Goal: Task Accomplishment & Management: Use online tool/utility

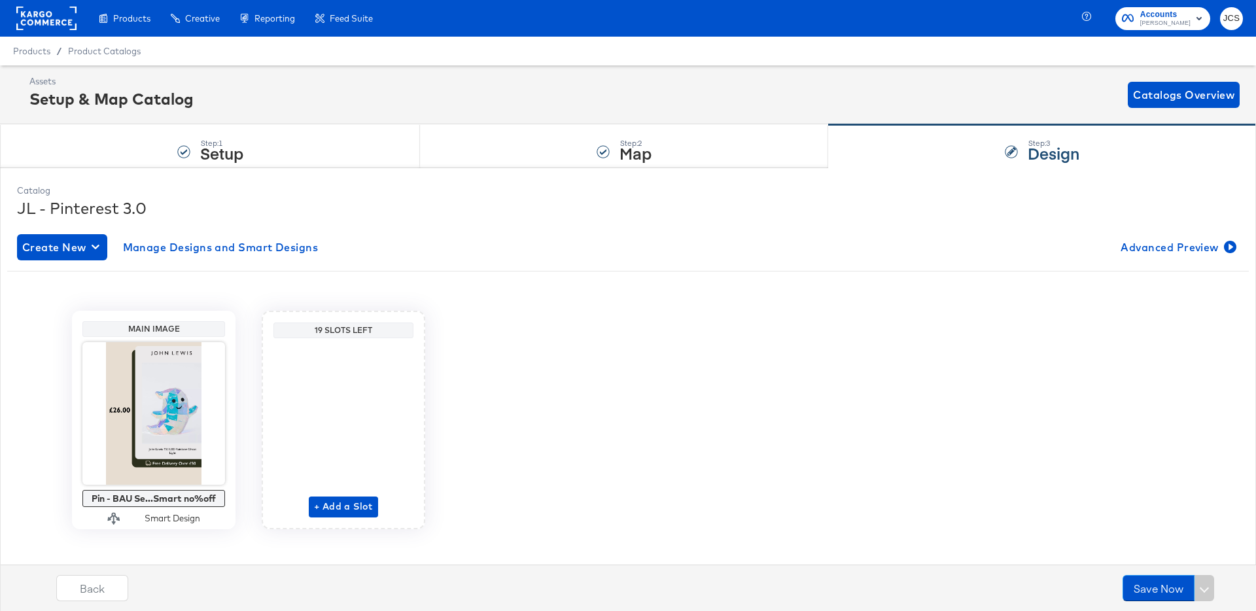
click at [31, 14] on rect at bounding box center [46, 19] width 60 height 24
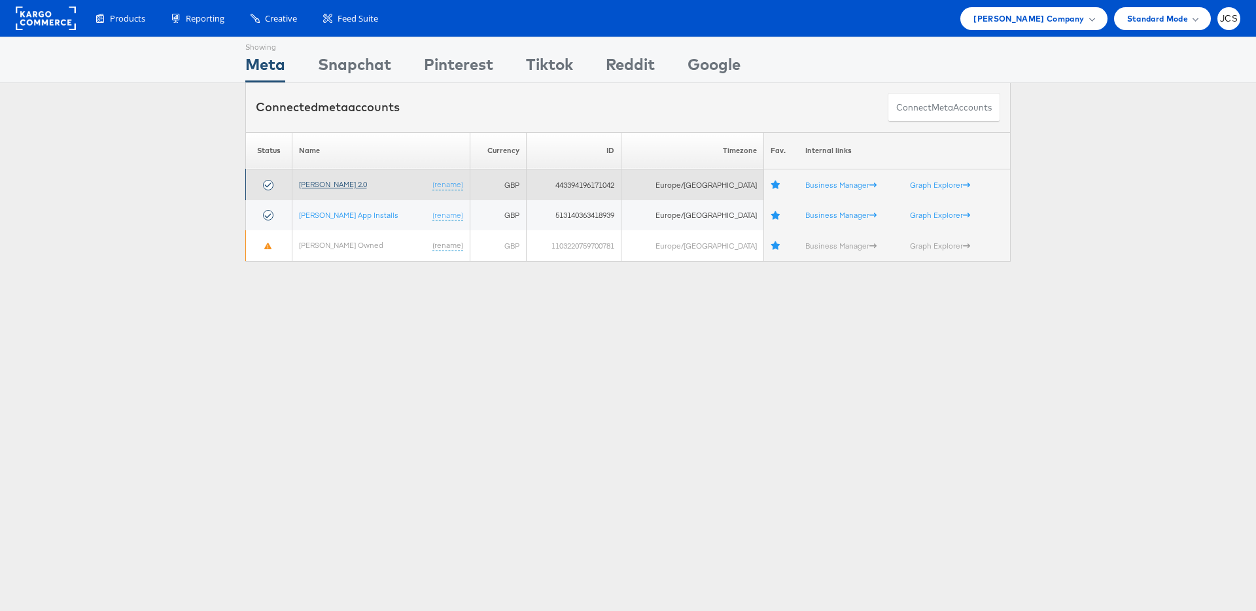
click at [342, 186] on link "[PERSON_NAME] 2.0" at bounding box center [333, 184] width 68 height 10
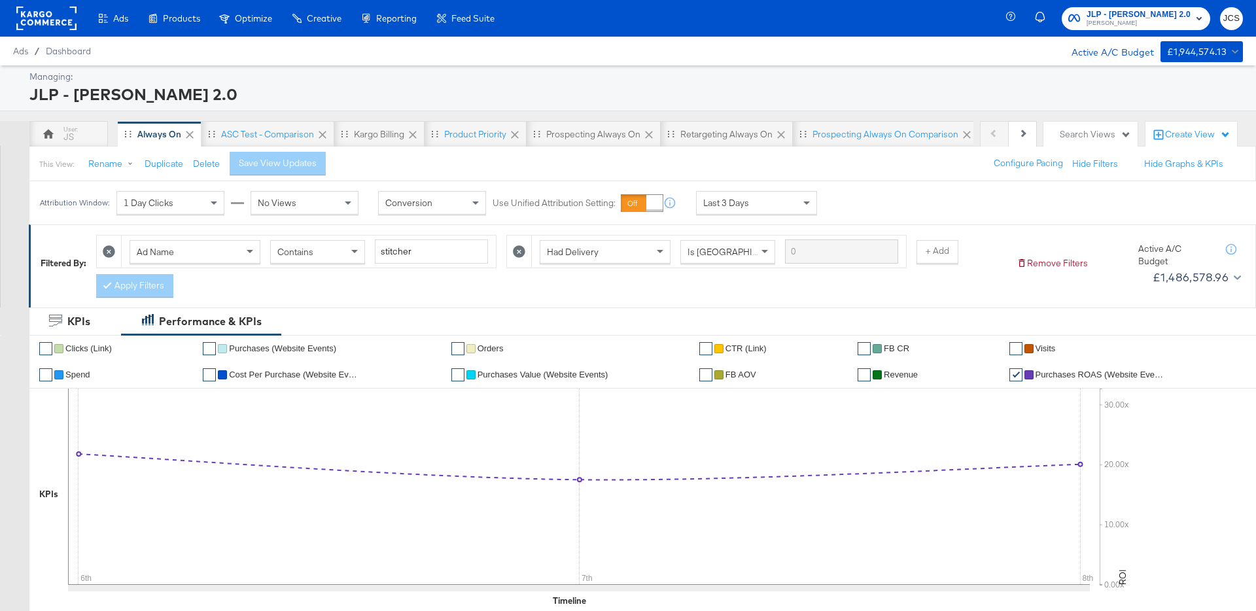
click at [220, 87] on div "JLP - John Lewis 2.0" at bounding box center [634, 94] width 1210 height 22
click at [57, 17] on rect at bounding box center [46, 19] width 60 height 24
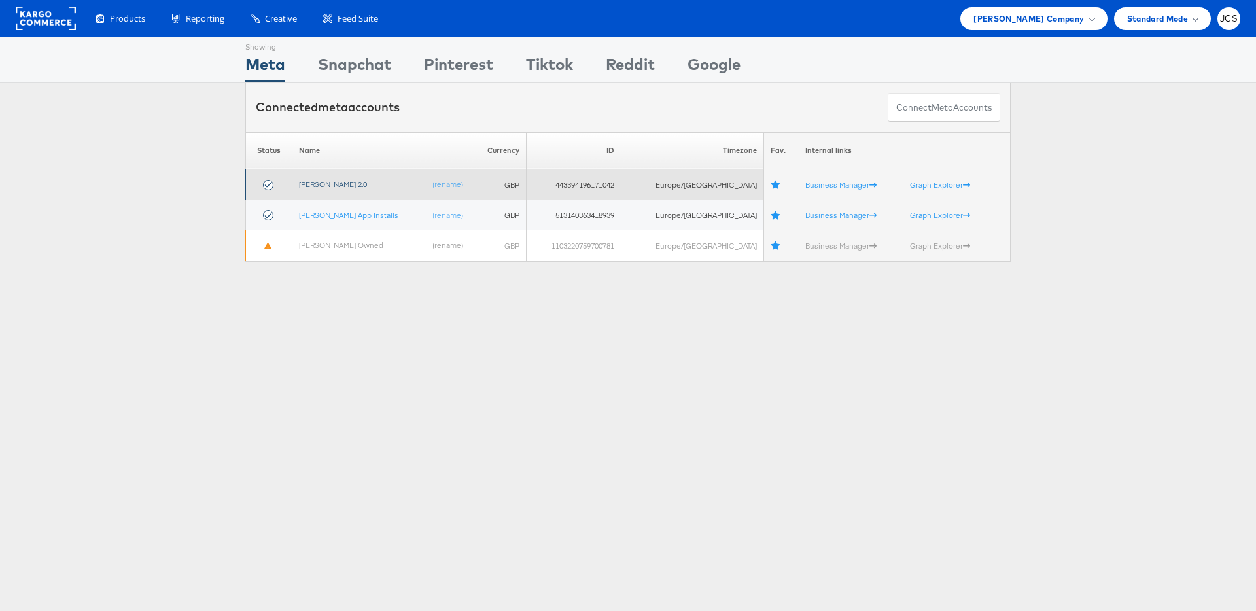
click at [335, 183] on link "[PERSON_NAME] 2.0" at bounding box center [333, 184] width 68 height 10
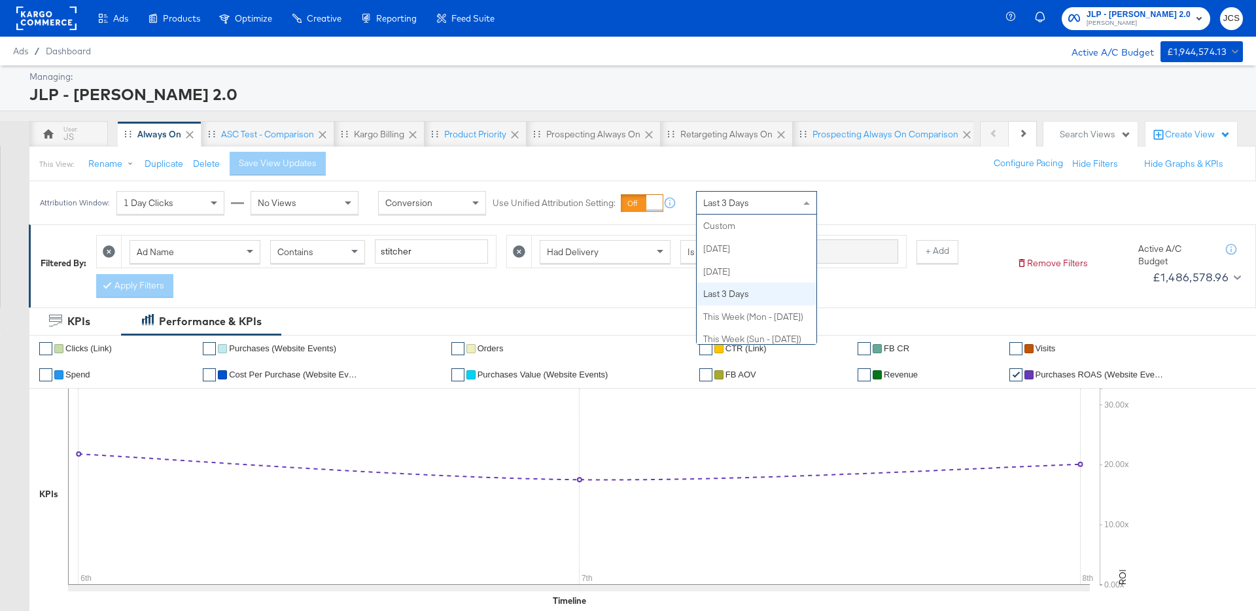
click at [741, 207] on span "Last 3 Days" at bounding box center [726, 203] width 46 height 12
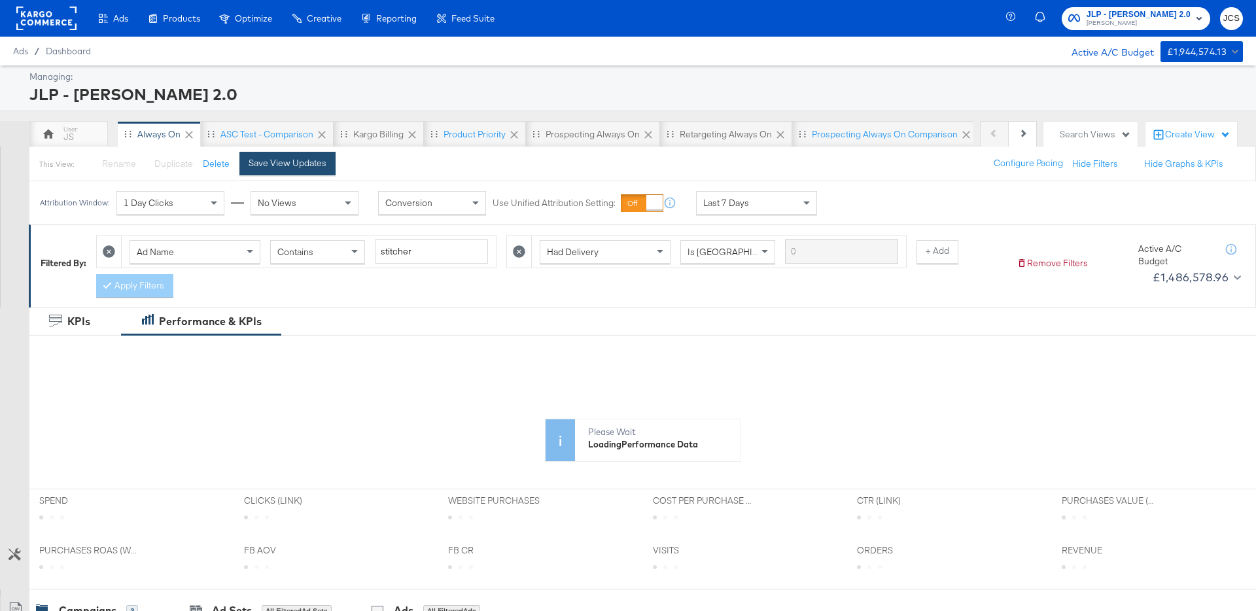
click at [306, 165] on div "Save View Updates" at bounding box center [288, 163] width 78 height 12
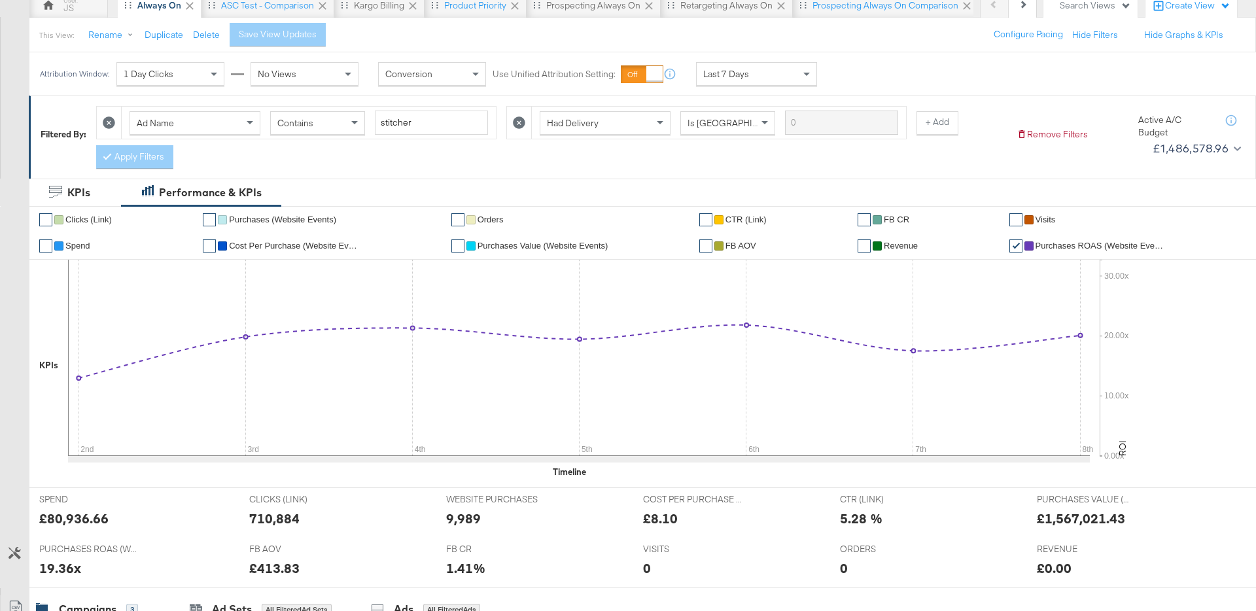
scroll to position [0, 0]
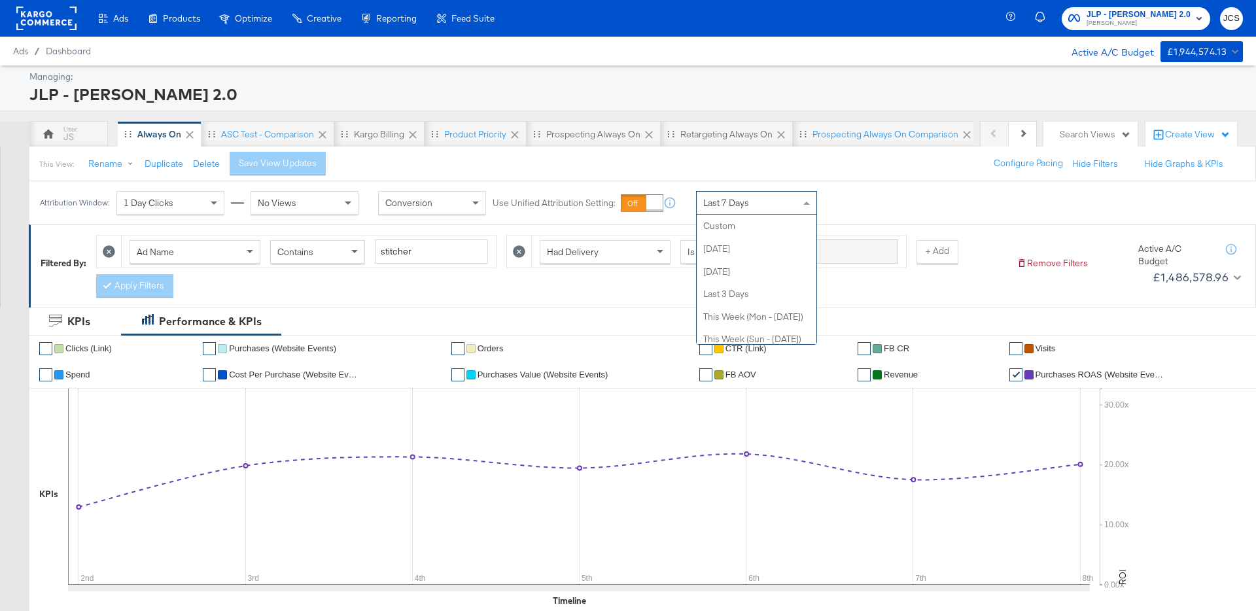
click at [720, 209] on div "Last 7 Days" at bounding box center [757, 203] width 120 height 22
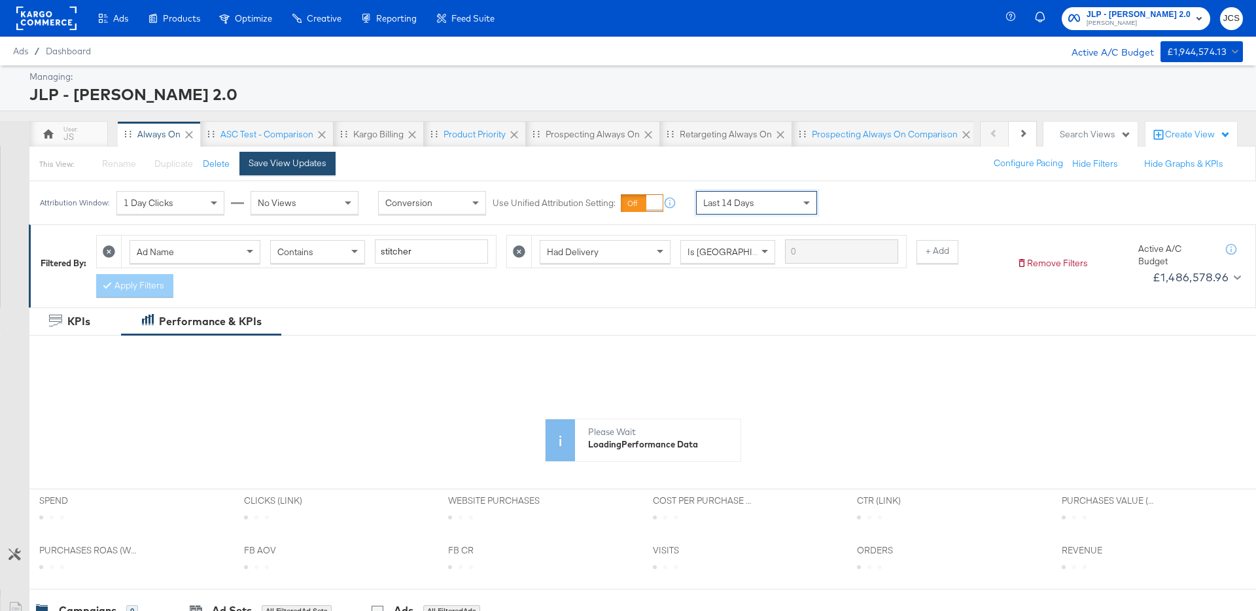
click at [287, 163] on div "Save View Updates" at bounding box center [288, 163] width 78 height 12
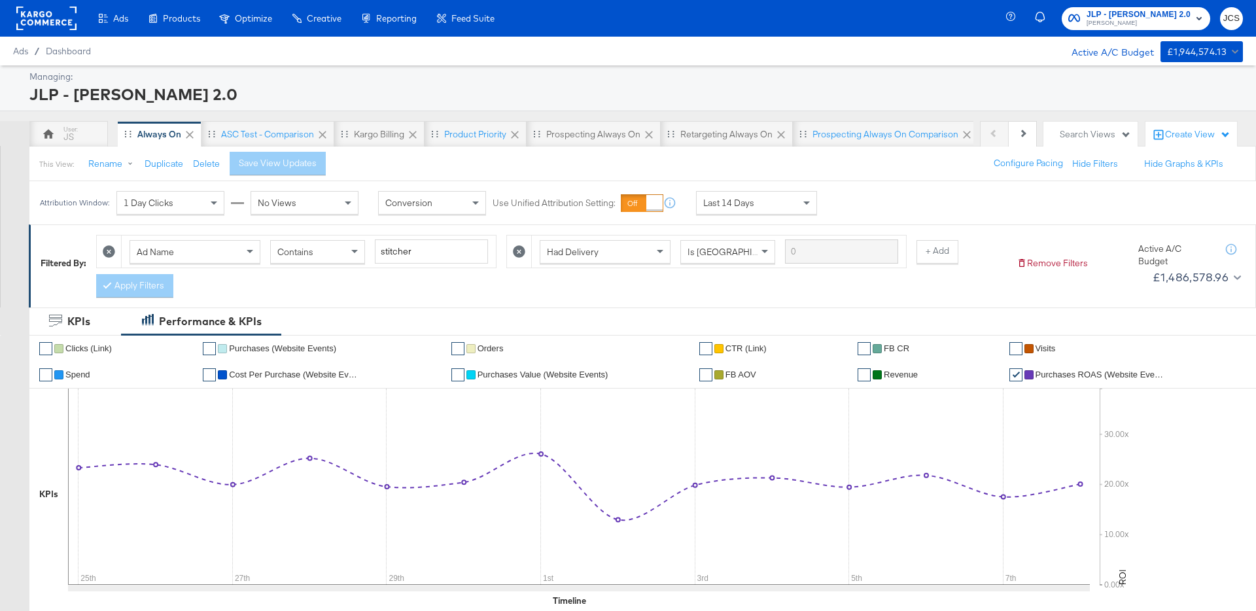
click at [65, 24] on rect at bounding box center [46, 19] width 60 height 24
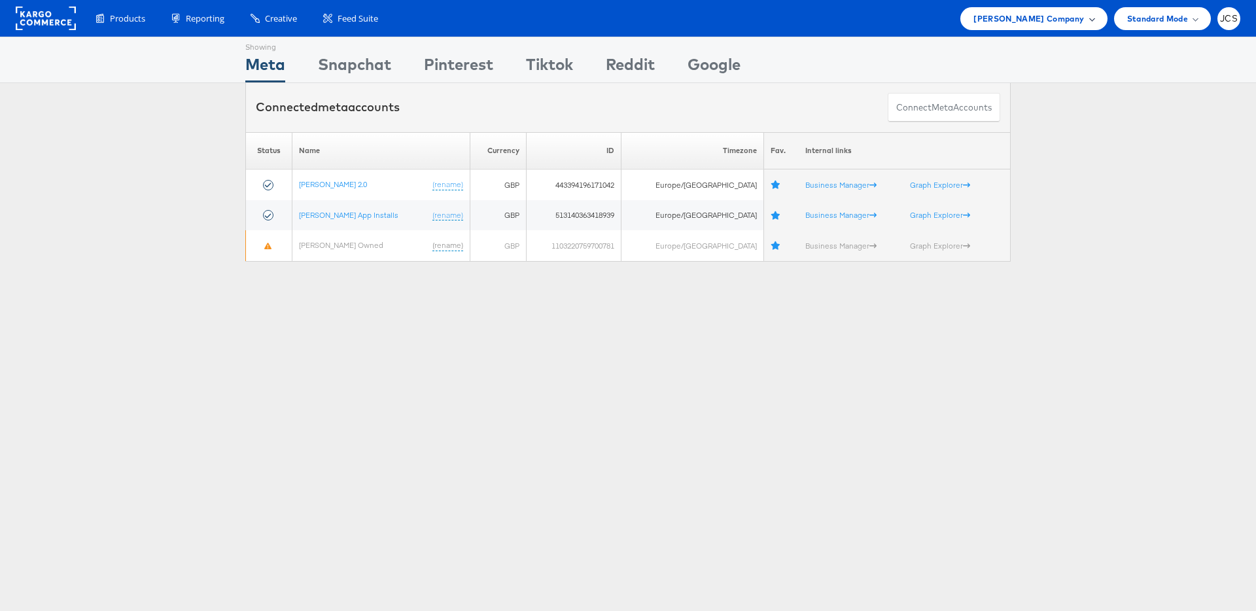
click at [1074, 27] on div "[PERSON_NAME] Company" at bounding box center [1033, 18] width 147 height 23
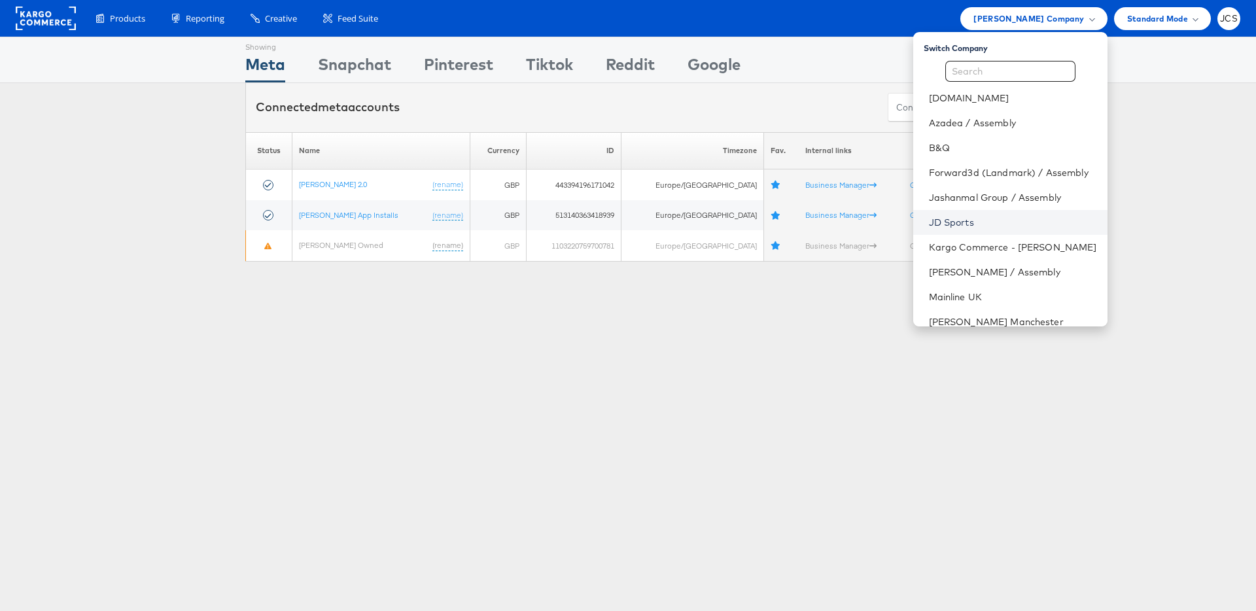
click at [937, 221] on link "JD Sports" at bounding box center [1013, 222] width 168 height 13
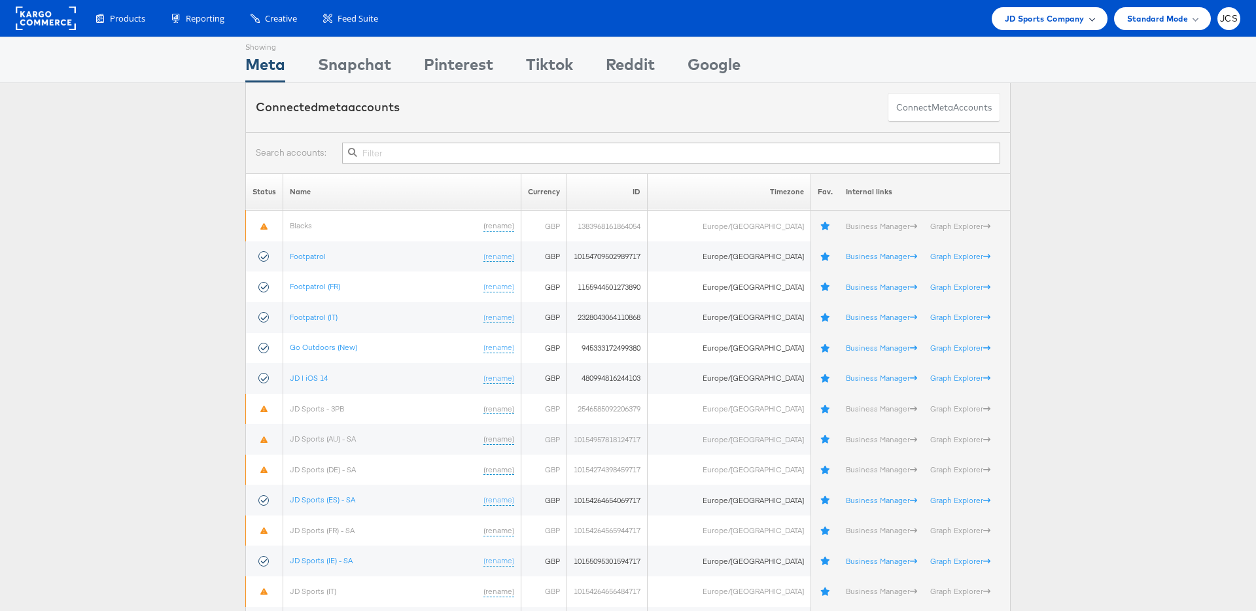
click at [1058, 22] on span "JD Sports Company" at bounding box center [1045, 19] width 80 height 14
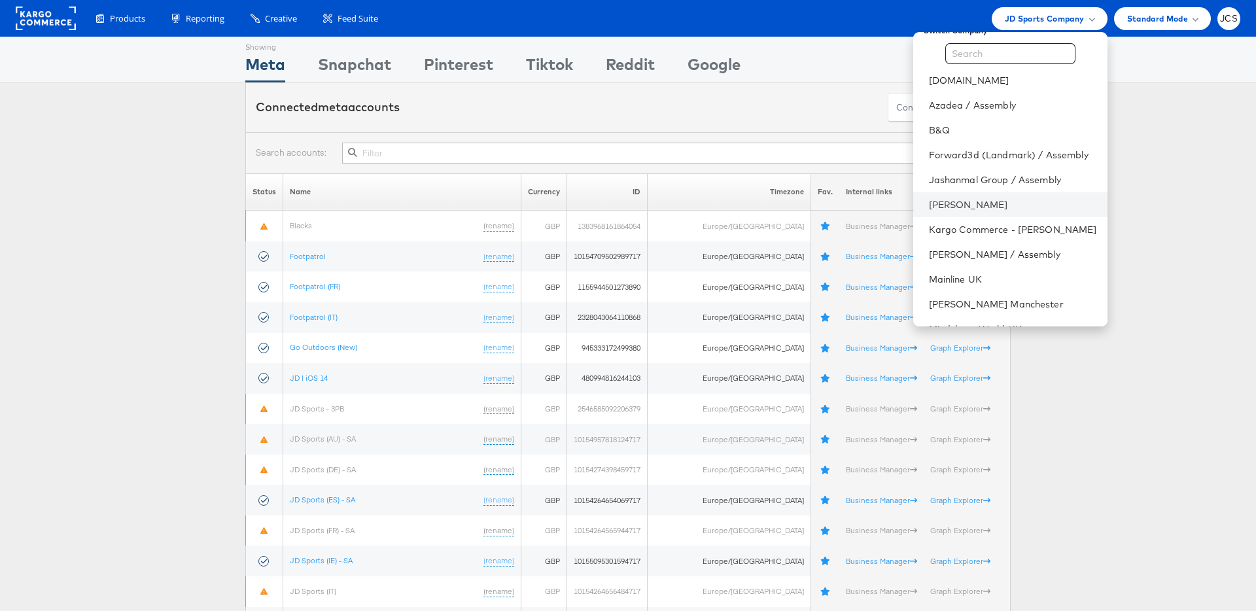
scroll to position [20, 0]
click at [941, 197] on link "[PERSON_NAME]" at bounding box center [1013, 202] width 168 height 13
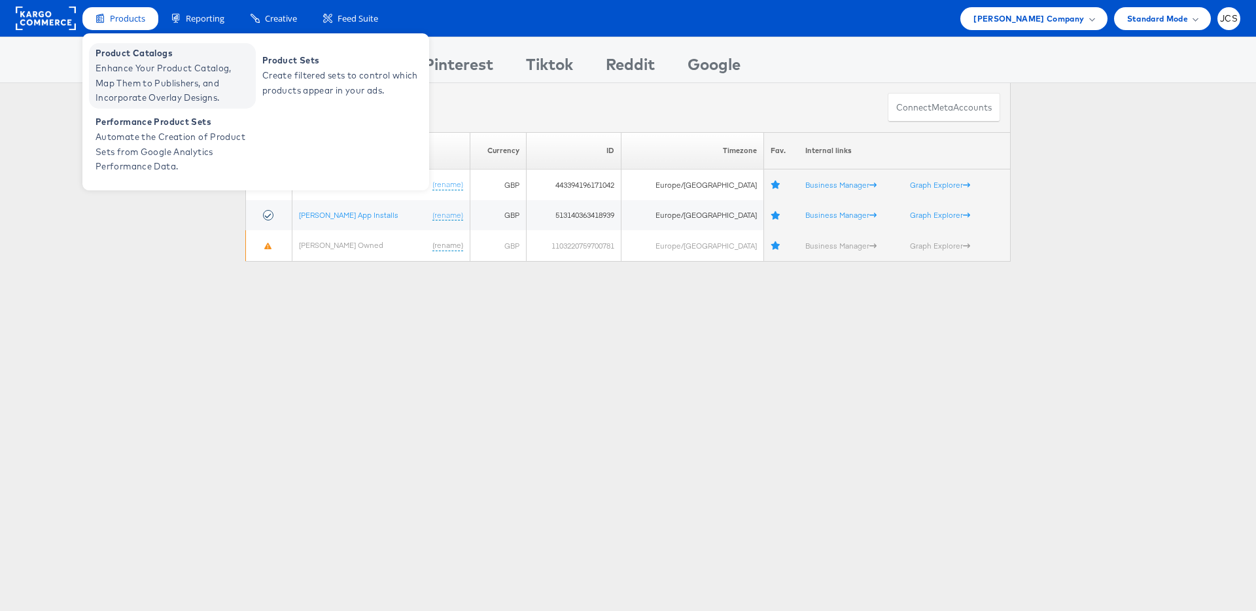
click at [123, 63] on span "Enhance Your Product Catalog, Map Them to Publishers, and Incorporate Overlay D…" at bounding box center [174, 83] width 157 height 44
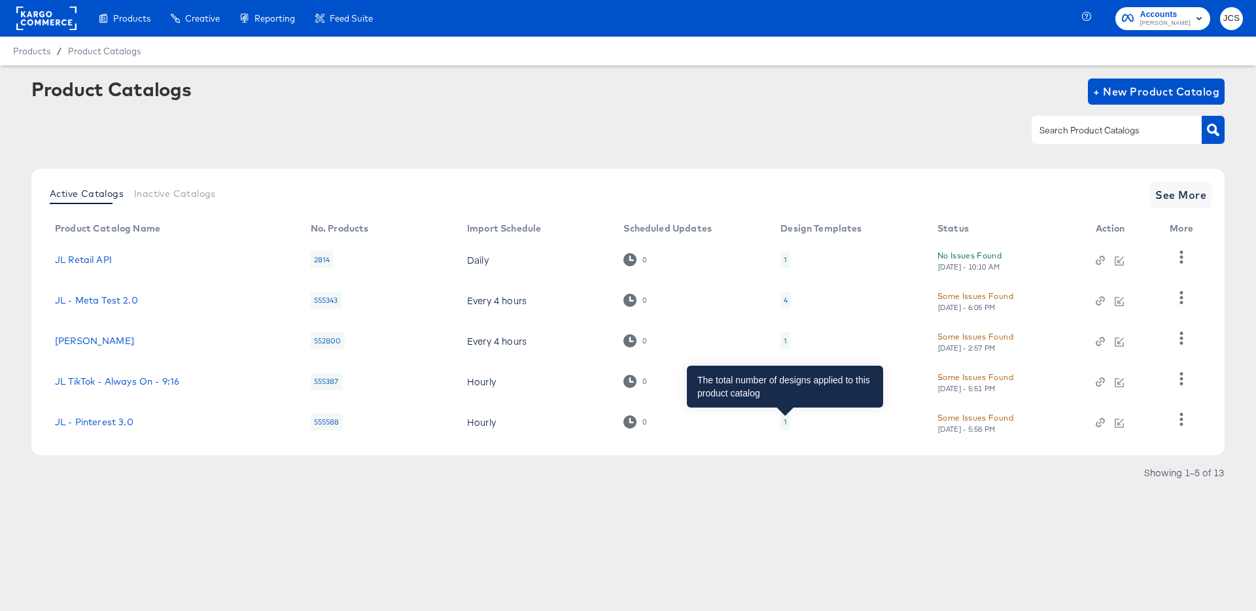
click at [786, 421] on div "1" at bounding box center [785, 422] width 3 height 10
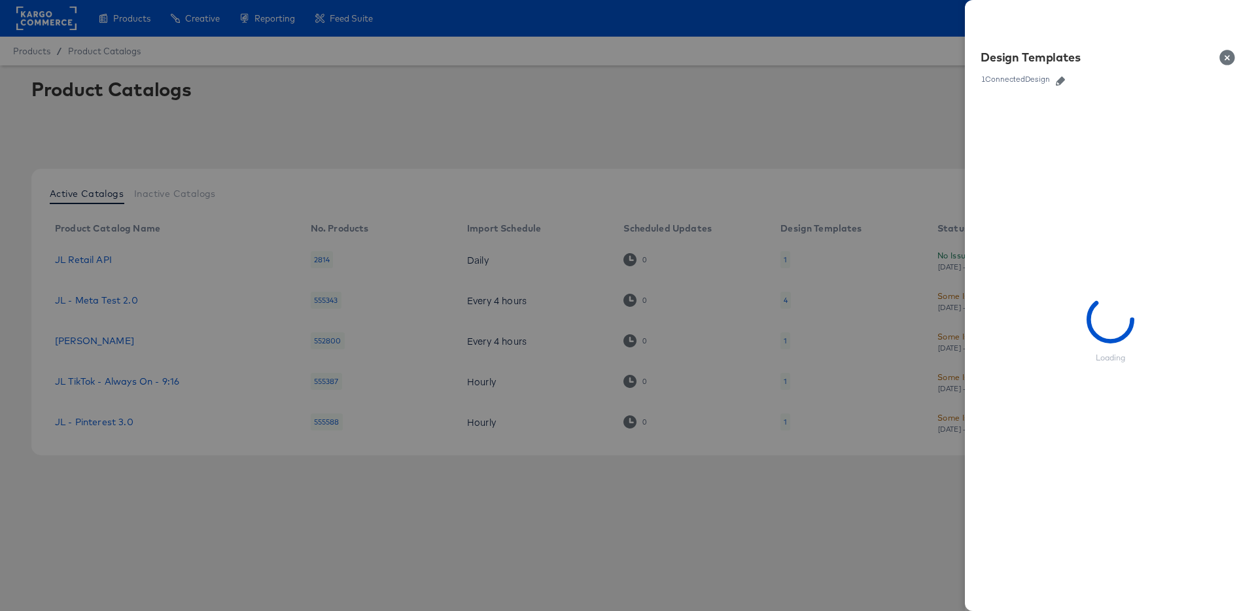
click at [1056, 81] on button "button" at bounding box center [1061, 81] width 20 height 9
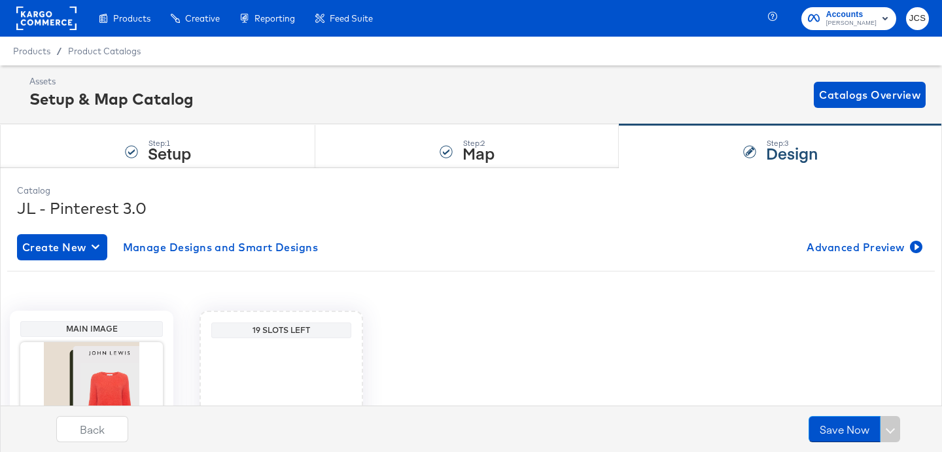
click at [54, 19] on rect at bounding box center [46, 19] width 60 height 24
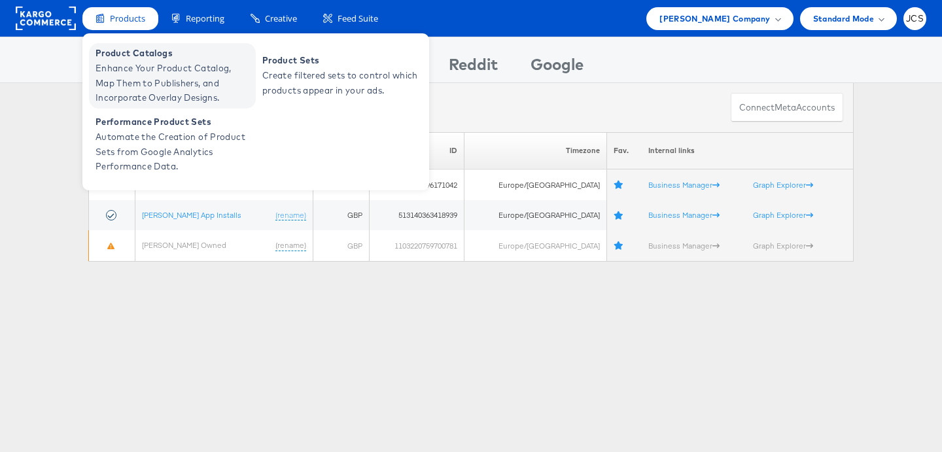
click at [130, 75] on span "Enhance Your Product Catalog, Map Them to Publishers, and Incorporate Overlay D…" at bounding box center [174, 83] width 157 height 44
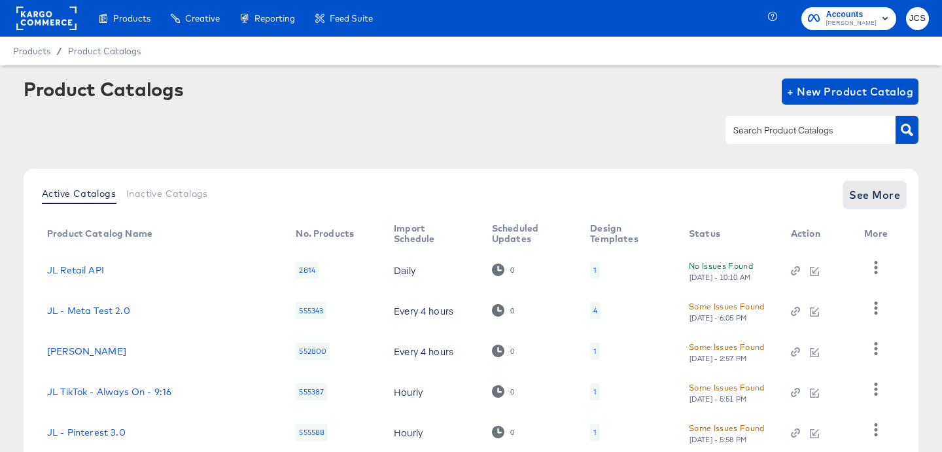
click at [865, 193] on span "See More" at bounding box center [874, 195] width 51 height 18
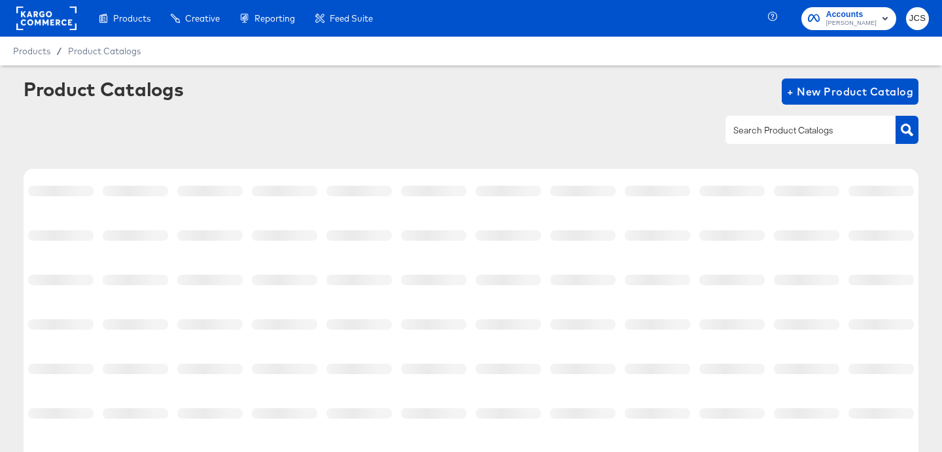
scroll to position [290, 0]
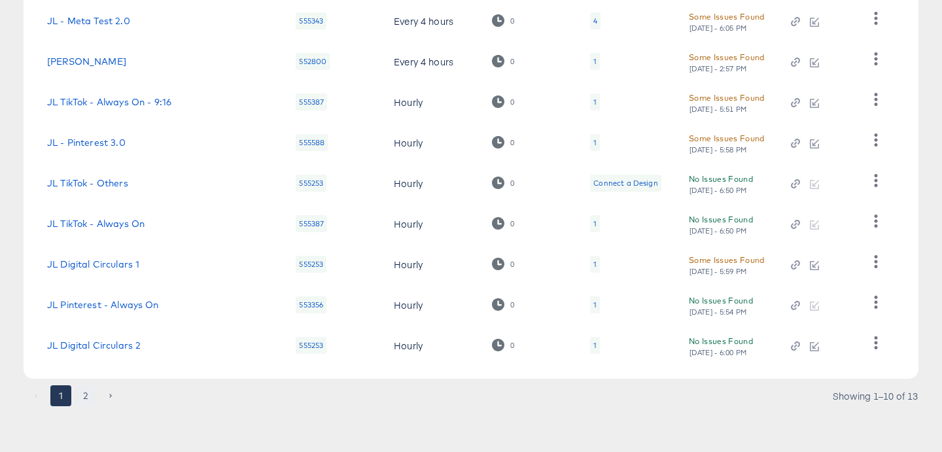
click at [88, 396] on button "2" at bounding box center [85, 395] width 21 height 21
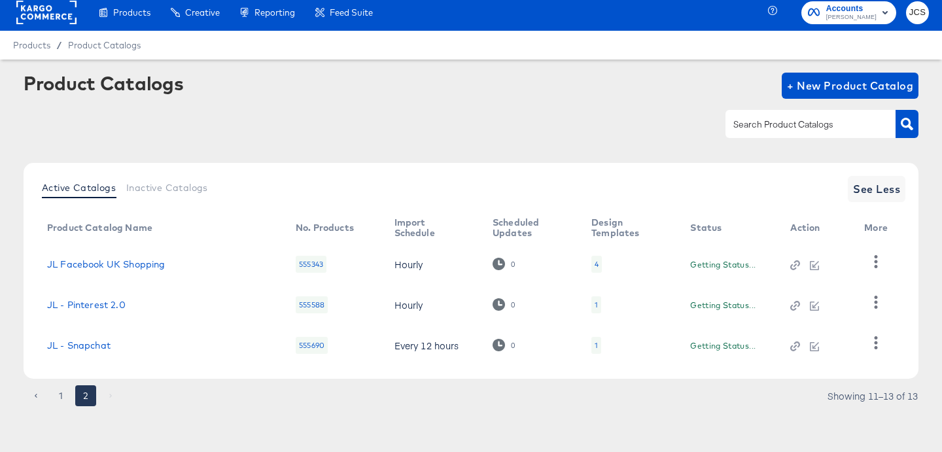
scroll to position [6, 0]
click at [140, 258] on td "JL Facebook UK Shopping" at bounding box center [160, 264] width 247 height 41
click at [140, 260] on link "JL Facebook UK Shopping" at bounding box center [106, 264] width 118 height 10
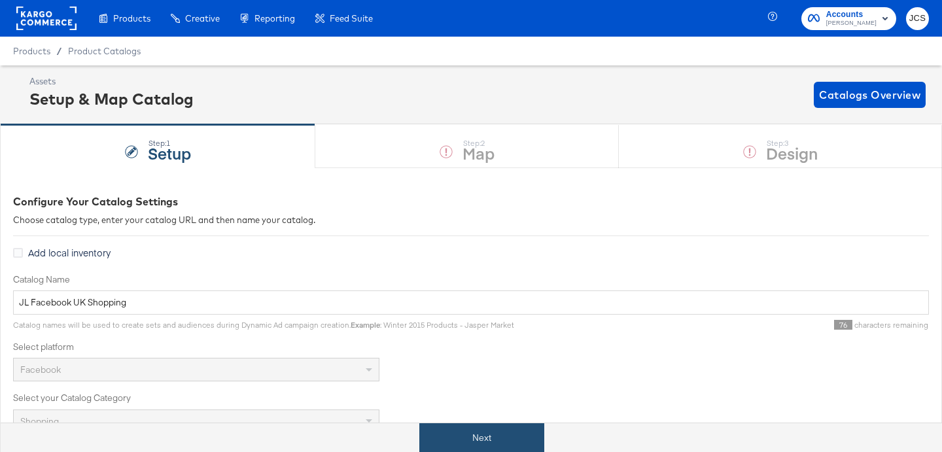
click at [475, 437] on button "Next" at bounding box center [481, 437] width 125 height 29
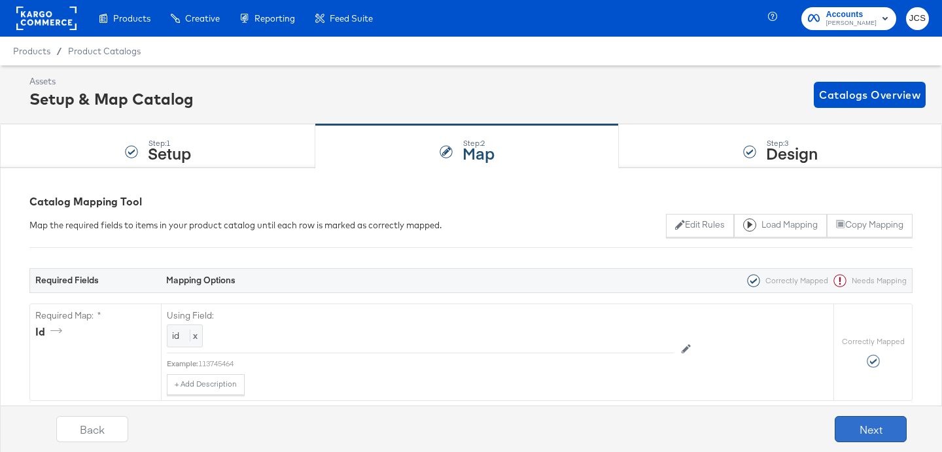
click at [866, 427] on button "Next" at bounding box center [871, 429] width 72 height 26
